Goal: Transaction & Acquisition: Book appointment/travel/reservation

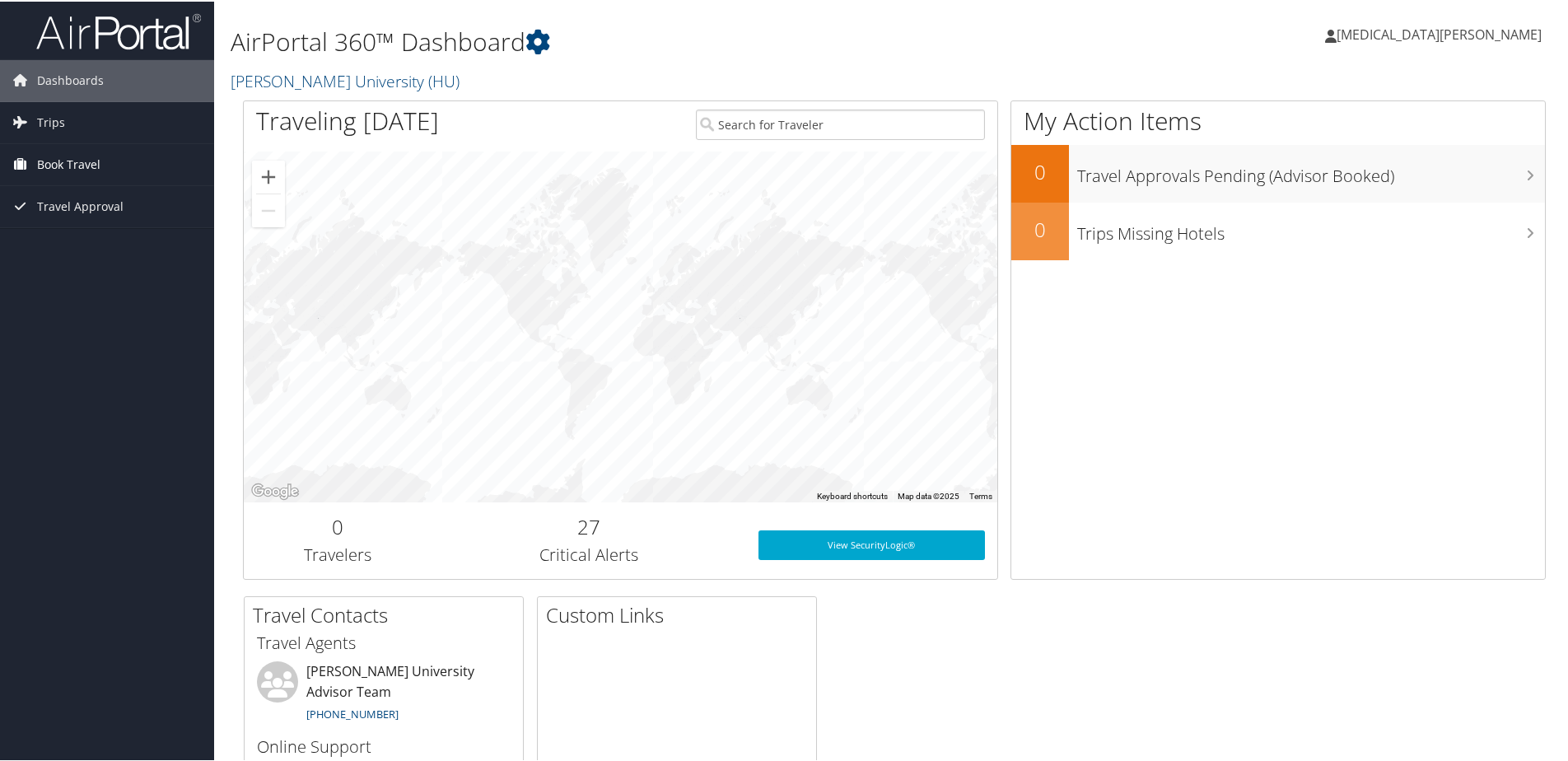
click at [154, 163] on link "Book Travel" at bounding box center [107, 162] width 215 height 41
click at [133, 237] on link "Book/Manage Online Trips" at bounding box center [107, 245] width 215 height 25
click at [116, 244] on link "Book/Manage Online Trips" at bounding box center [107, 245] width 215 height 25
click at [130, 244] on link "Book/Manage Online Trips" at bounding box center [107, 245] width 215 height 25
click at [125, 155] on link "Book Travel" at bounding box center [107, 162] width 215 height 41
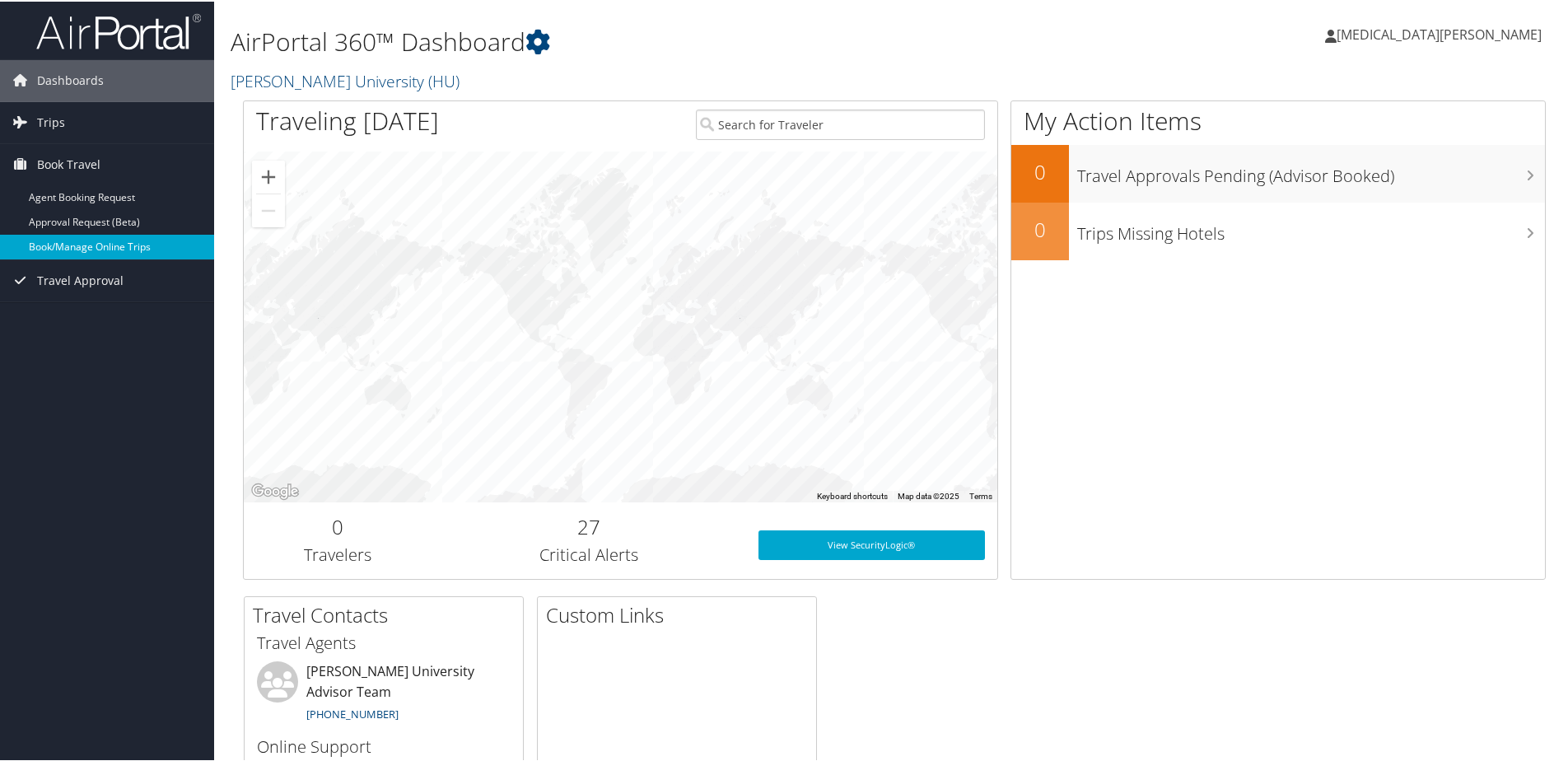
click at [126, 251] on link "Book/Manage Online Trips" at bounding box center [107, 245] width 215 height 25
click at [94, 243] on link "Book/Manage Online Trips" at bounding box center [107, 245] width 215 height 25
click at [1224, 35] on div "Yasmin Johnson Yasmin Johnson My Settings Travel Agency Contacts View Travel Pr…" at bounding box center [1312, 39] width 525 height 63
click at [94, 122] on link "Trips" at bounding box center [107, 121] width 215 height 41
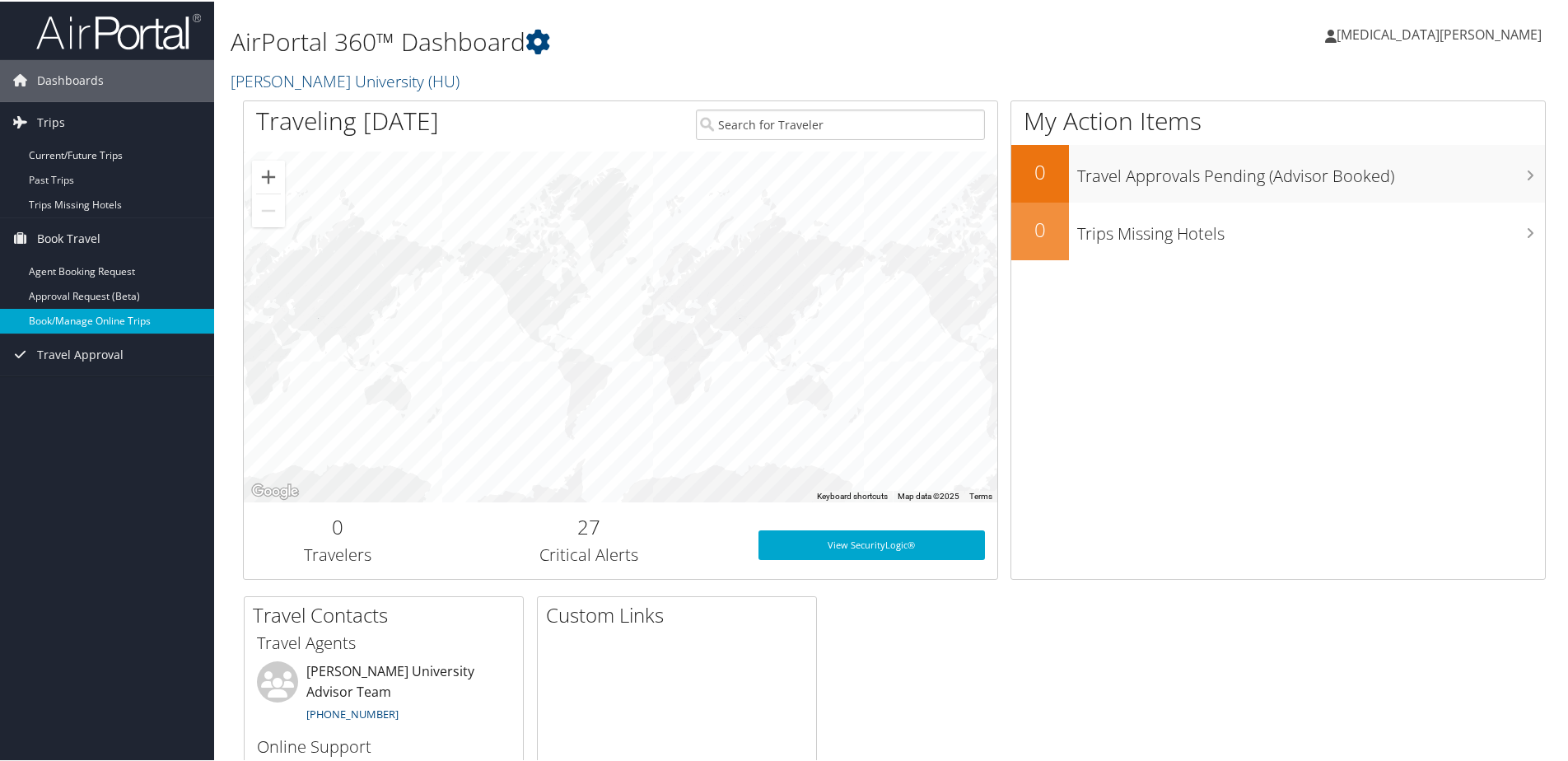
click at [68, 314] on link "Book/Manage Online Trips" at bounding box center [107, 319] width 215 height 25
click at [105, 325] on link "Book/Manage Online Trips" at bounding box center [107, 319] width 215 height 25
